Goal: Task Accomplishment & Management: Manage account settings

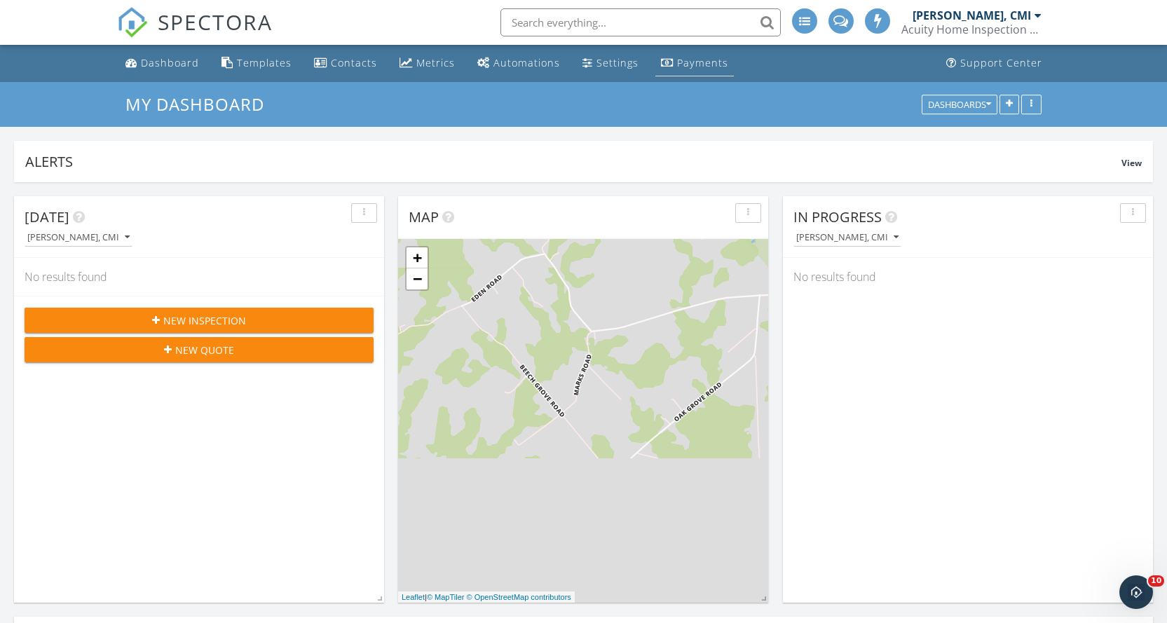
click at [697, 66] on div "Payments" at bounding box center [702, 62] width 51 height 13
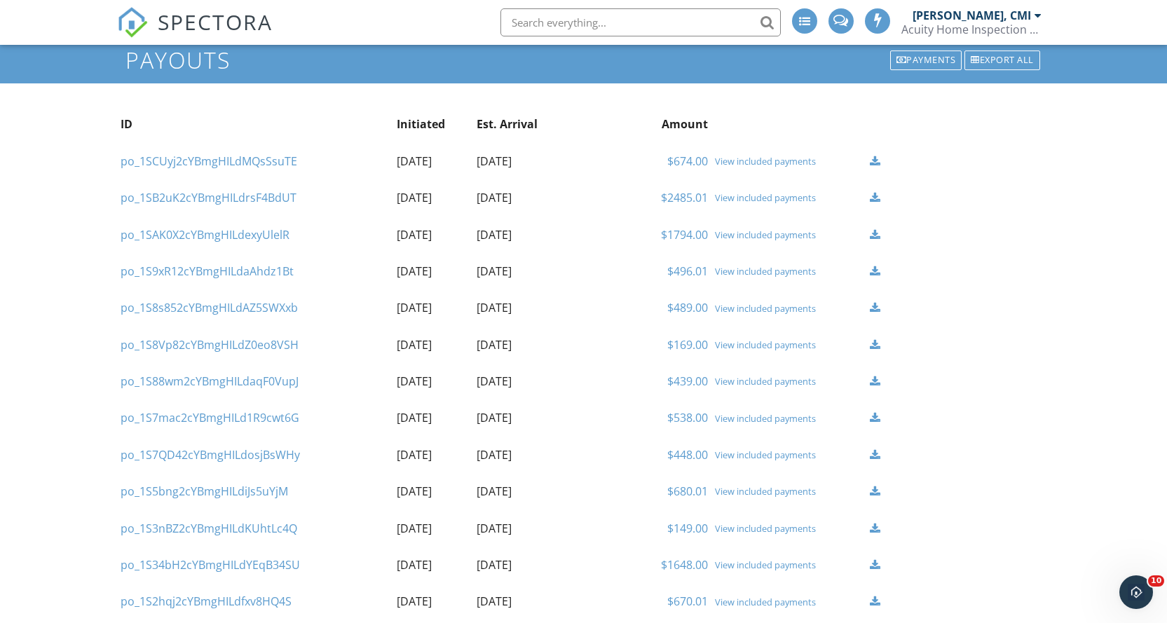
scroll to position [70, 0]
